Goal: Information Seeking & Learning: Learn about a topic

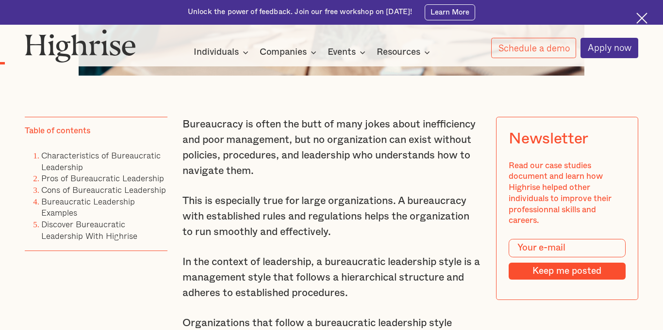
scroll to position [577, 0]
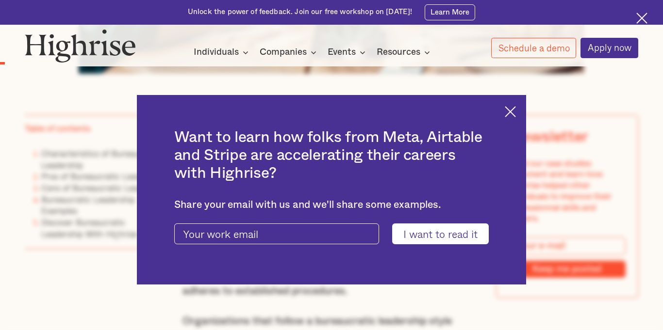
click at [324, 145] on h2 "Want to learn how folks from Meta, Airtable and Stripe are accelerating their c…" at bounding box center [331, 156] width 315 height 54
click at [508, 113] on img at bounding box center [510, 111] width 11 height 11
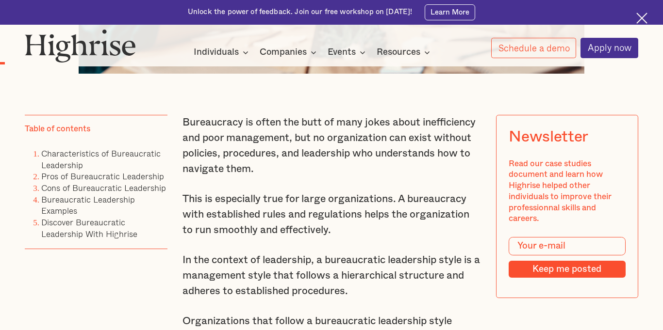
click at [405, 195] on p "This is especially true for large organizations. A bureaucracy with established…" at bounding box center [331, 215] width 298 height 47
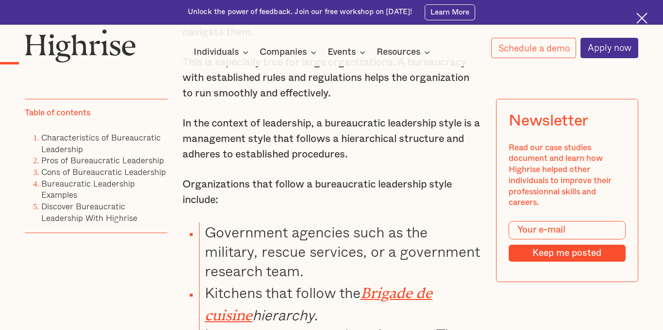
scroll to position [713, 0]
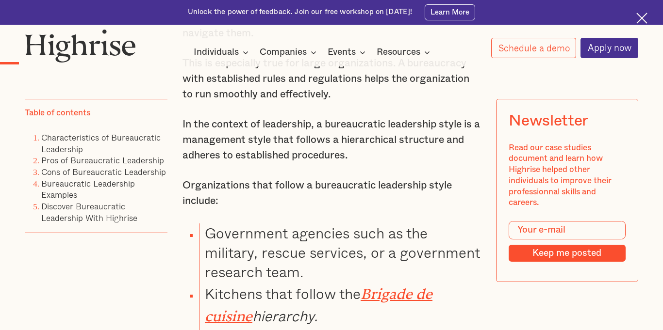
click at [422, 136] on p "In the context of leadership, a bureaucratic leadership style is a management s…" at bounding box center [331, 140] width 298 height 47
click at [360, 138] on p "In the context of leadership, a bureaucratic leadership style is a management s…" at bounding box center [331, 140] width 298 height 47
copy p "hierarchical"
click at [360, 177] on div "Bureaucracy is often the butt of many jokes about inefficiency and poor managem…" at bounding box center [331, 260] width 298 height 562
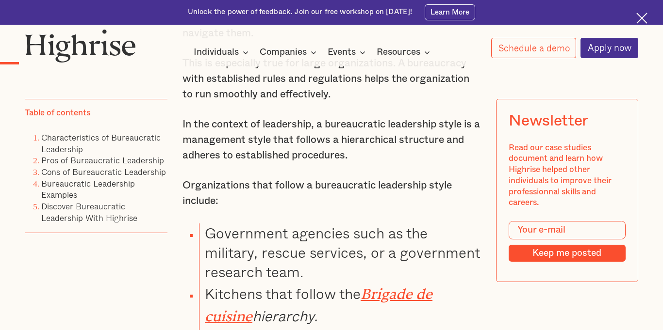
click at [208, 154] on p "In the context of leadership, a bureaucratic leadership style is a management s…" at bounding box center [331, 140] width 298 height 47
copy p "adheres"
click at [242, 128] on p "In the context of leadership, a bureaucratic leadership style is a management s…" at bounding box center [331, 140] width 298 height 47
